Goal: Find specific page/section: Find specific page/section

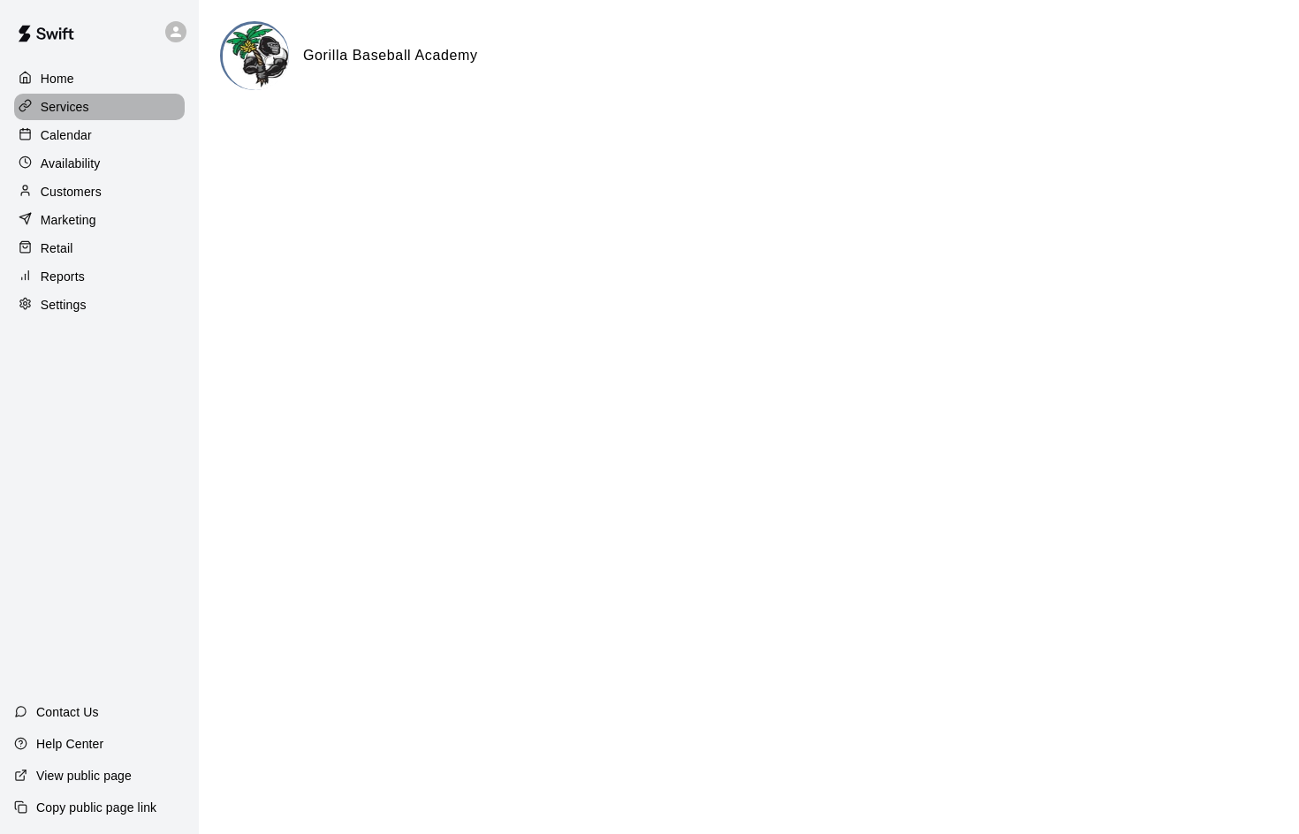
click at [92, 104] on div "Services" at bounding box center [99, 107] width 171 height 27
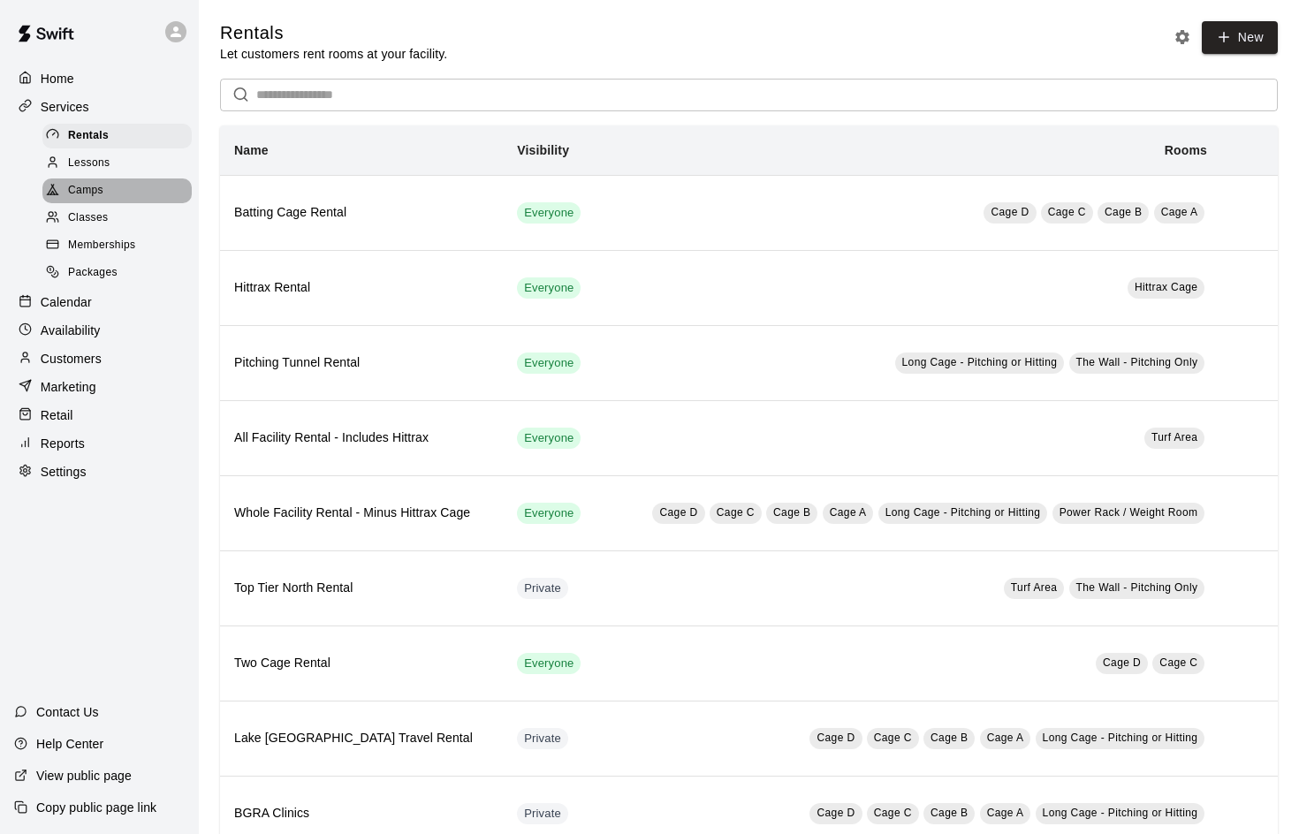
click at [90, 186] on span "Camps" at bounding box center [85, 191] width 35 height 18
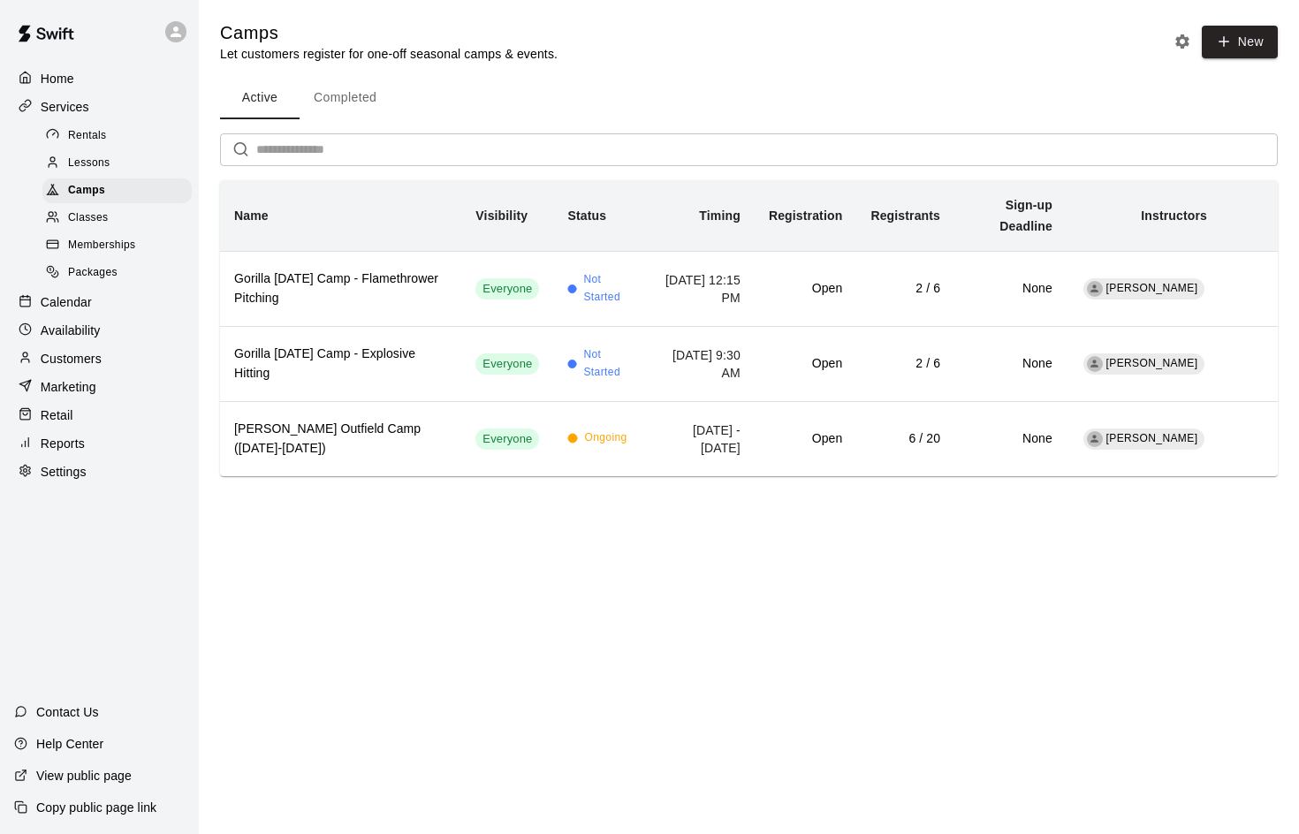
click at [364, 91] on button "Completed" at bounding box center [345, 98] width 91 height 42
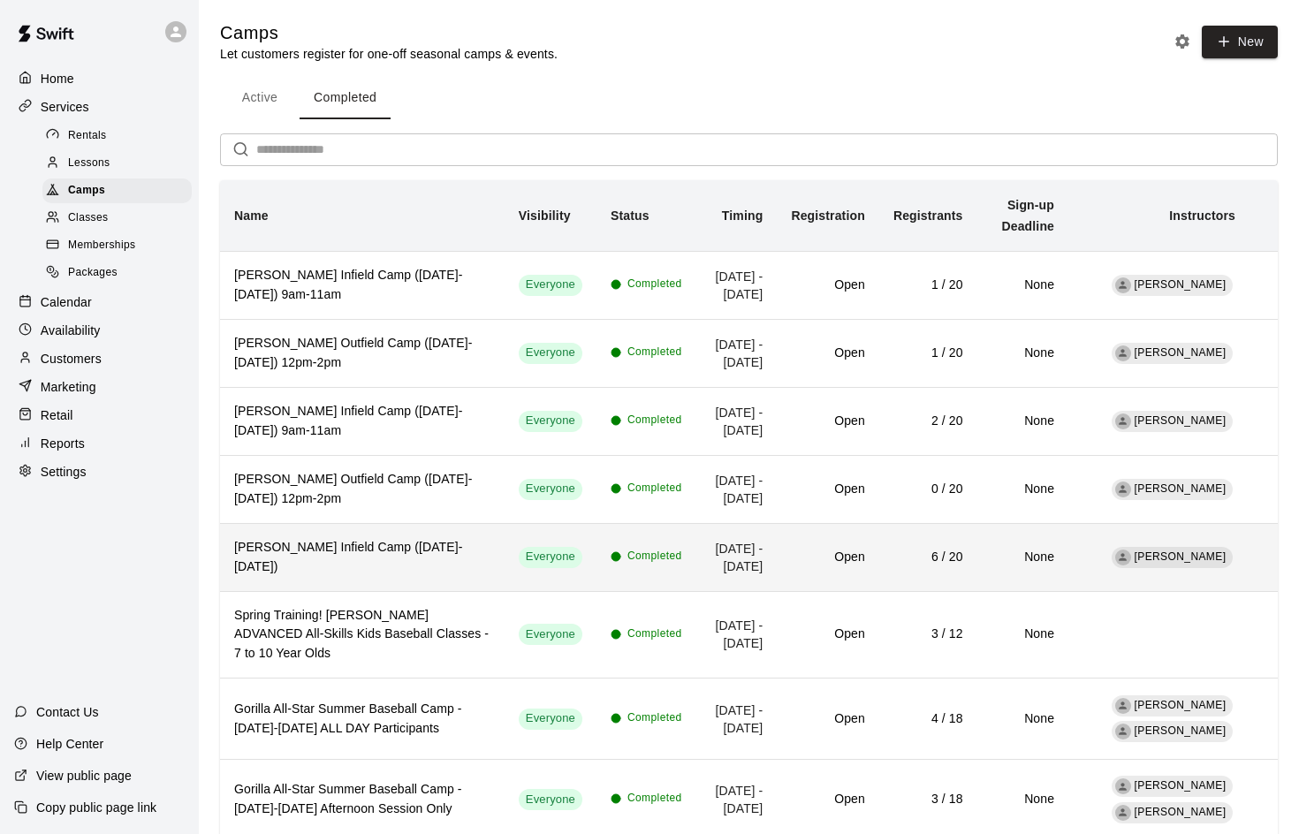
click at [378, 577] on h6 "[PERSON_NAME] Infield Camp ([DATE]-[DATE])" at bounding box center [362, 557] width 256 height 39
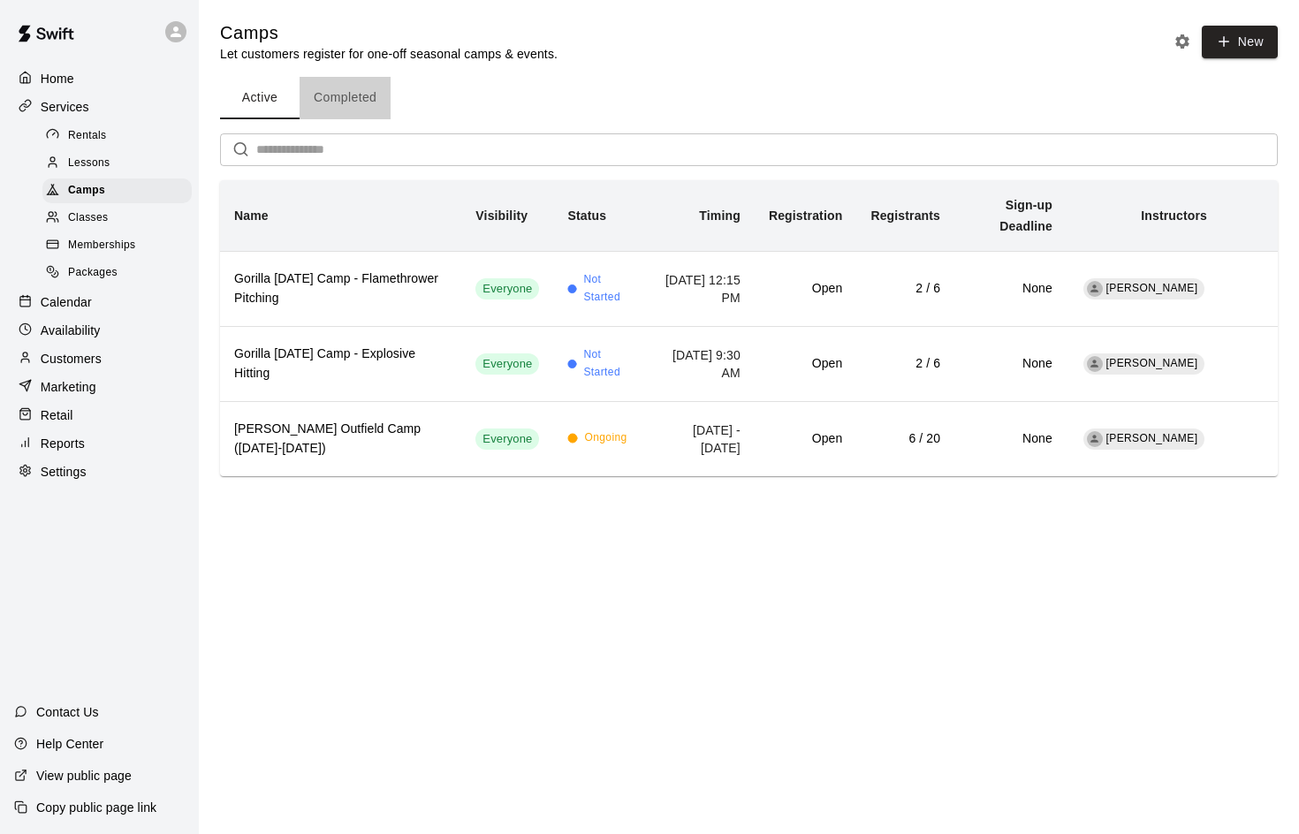
click at [349, 95] on button "Completed" at bounding box center [345, 98] width 91 height 42
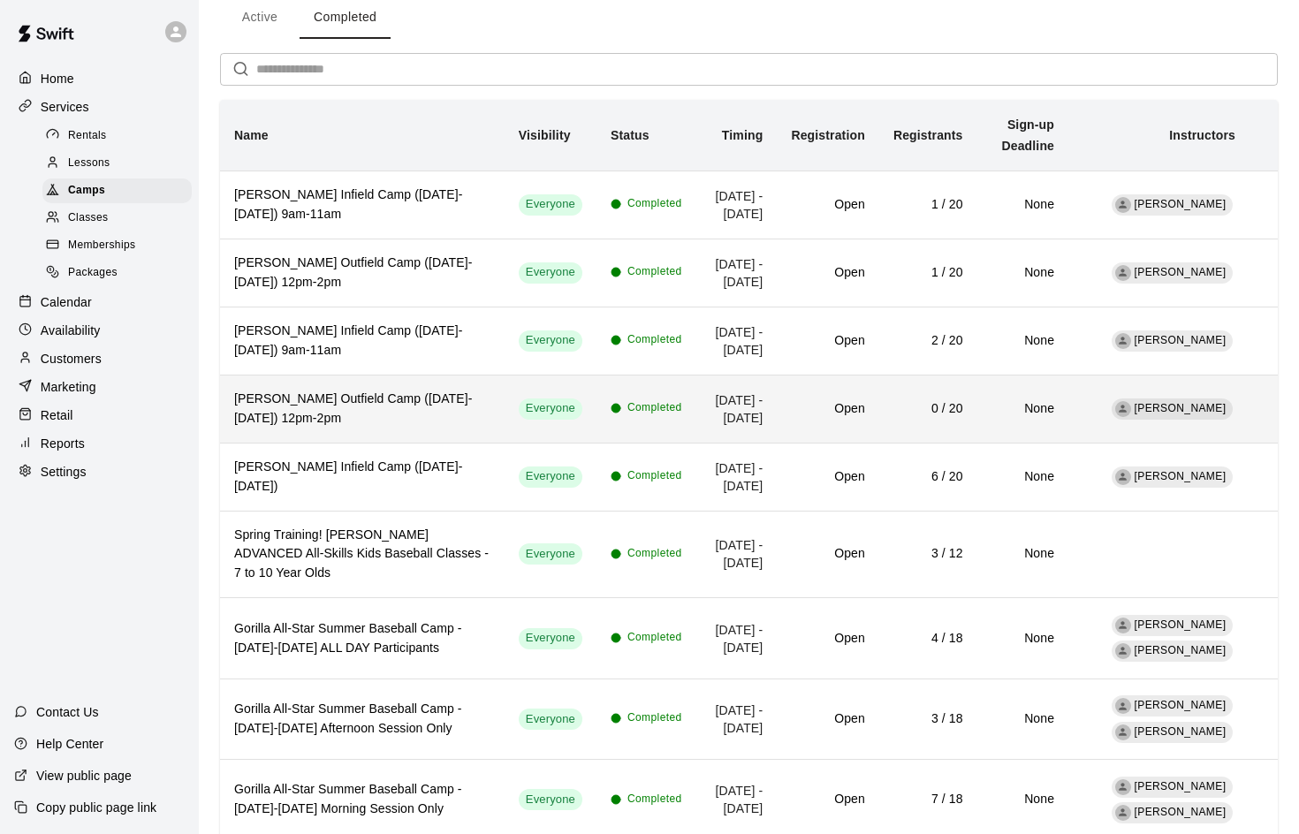
scroll to position [80, 0]
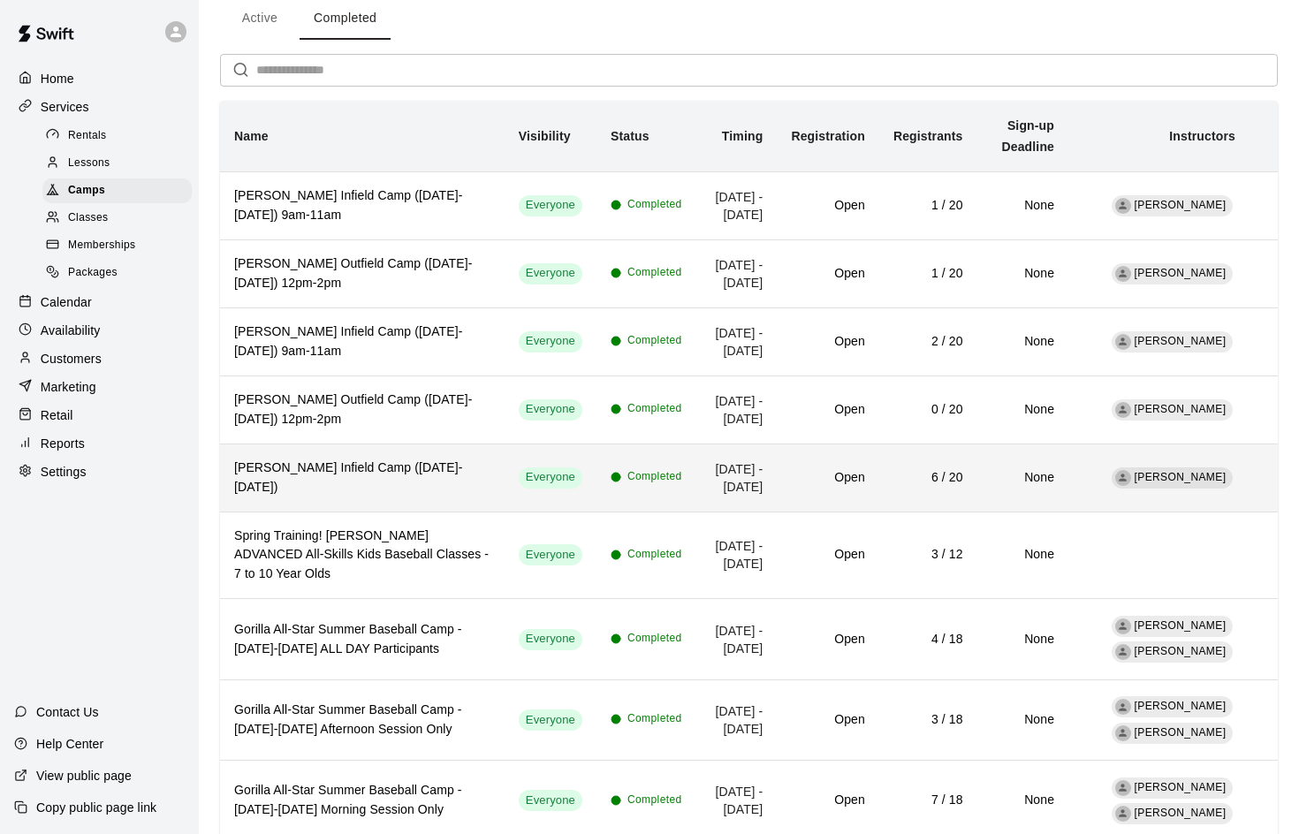
click at [411, 512] on th "[PERSON_NAME] Infield Camp ([DATE]-[DATE])" at bounding box center [362, 478] width 285 height 68
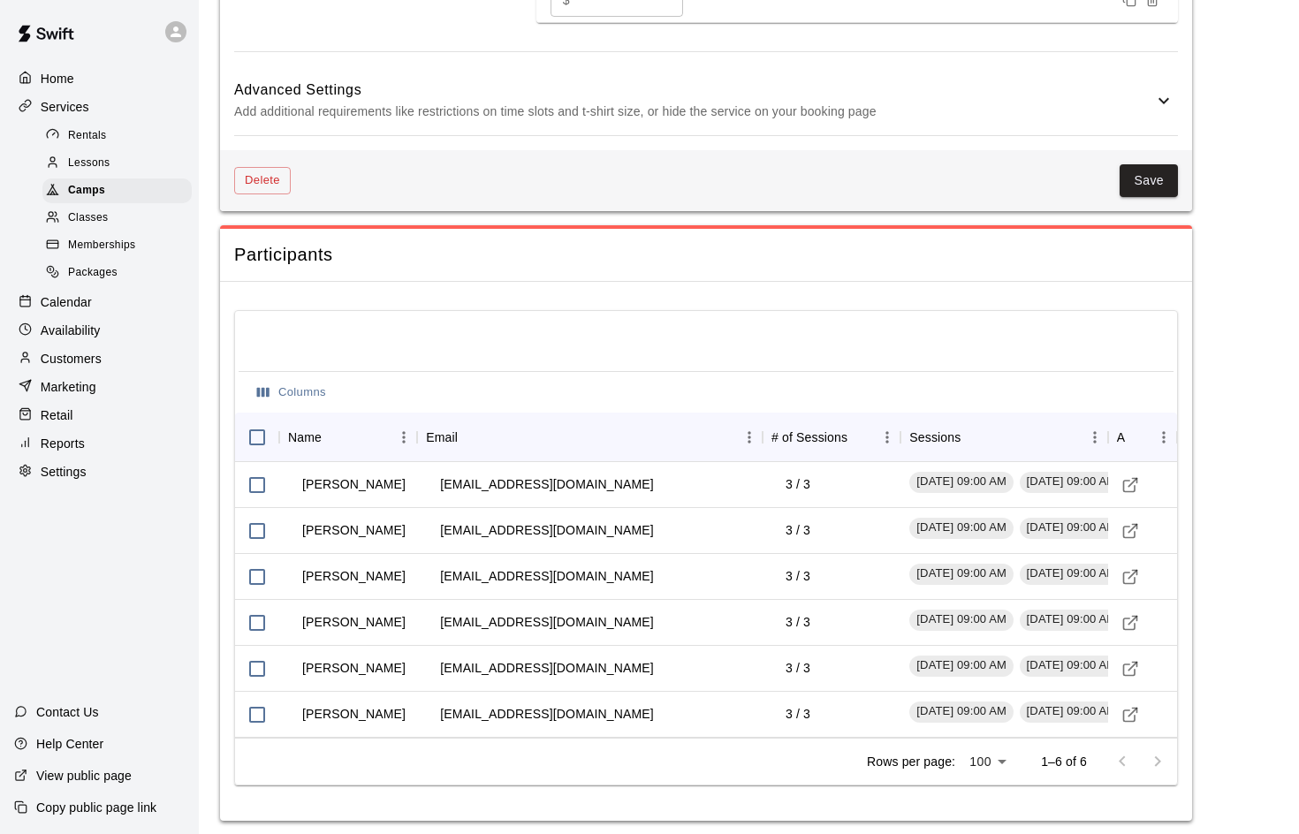
scroll to position [1497, 0]
